Goal: Task Accomplishment & Management: Use online tool/utility

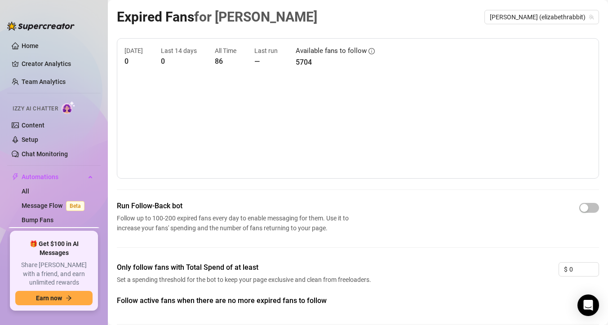
scroll to position [41, 0]
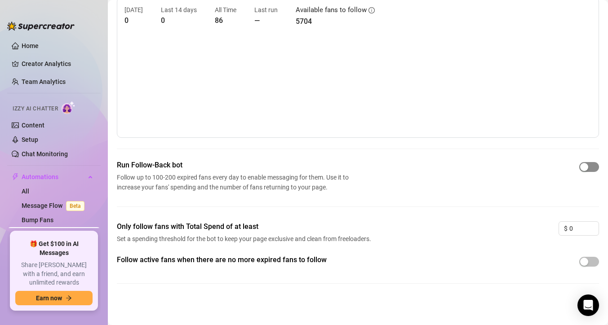
click at [586, 168] on div "button" at bounding box center [584, 167] width 8 height 8
click at [597, 254] on div "Only follow fans with Total Spend of at least Set a spending threshold for the …" at bounding box center [358, 238] width 482 height 33
click at [581, 262] on div "button" at bounding box center [584, 262] width 8 height 8
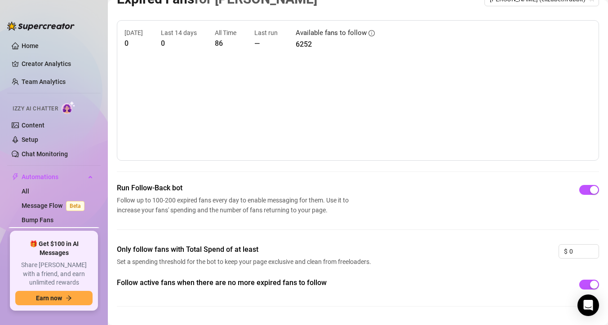
scroll to position [19, 0]
click at [594, 188] on div "button" at bounding box center [594, 189] width 8 height 8
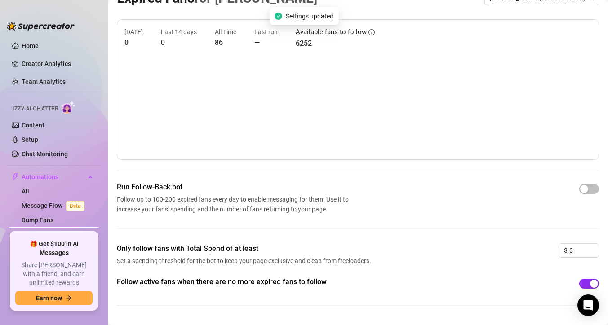
click at [593, 281] on div "button" at bounding box center [594, 284] width 8 height 8
